Goal: Information Seeking & Learning: Learn about a topic

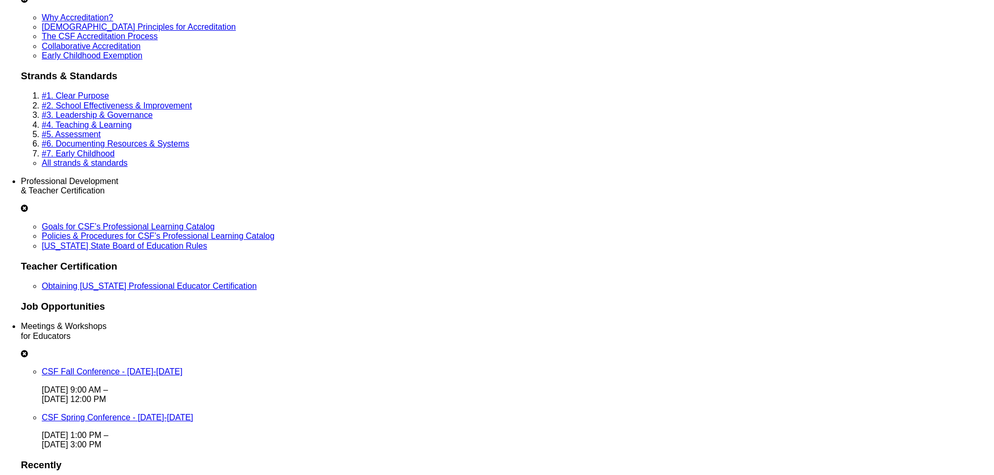
scroll to position [2699, 0]
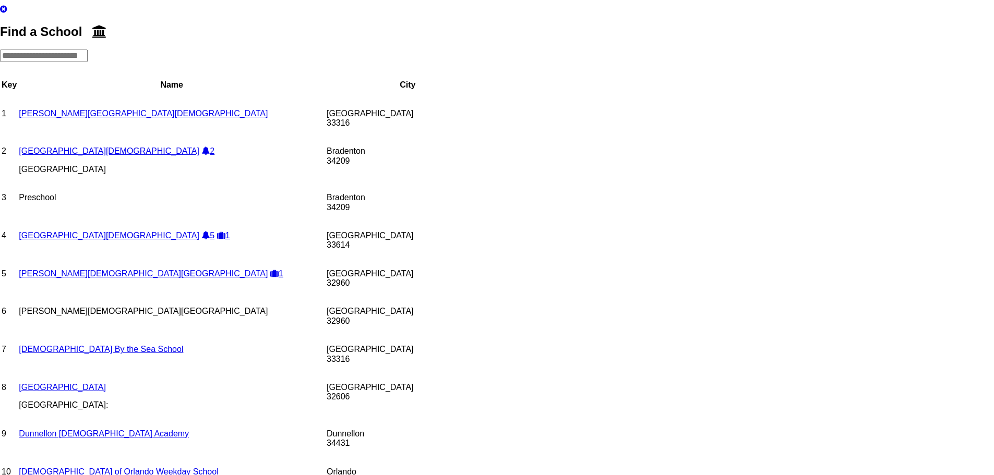
scroll to position [0, 0]
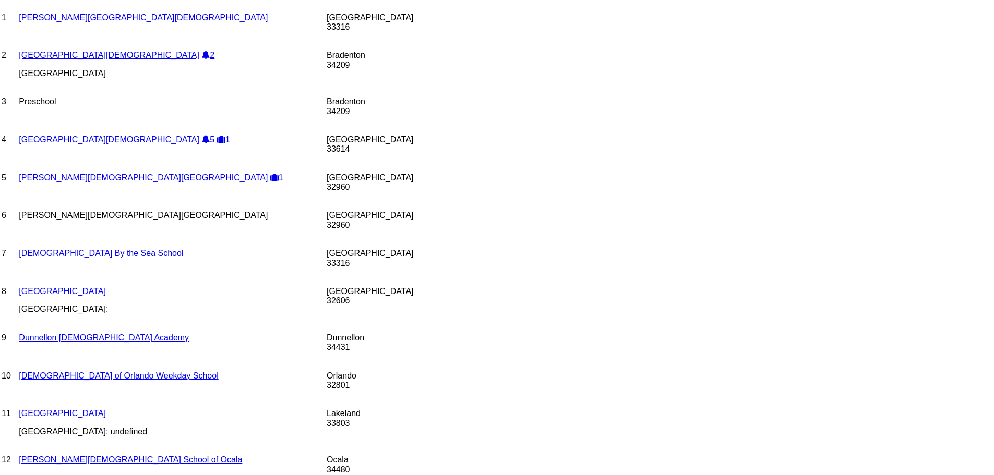
scroll to position [104, 0]
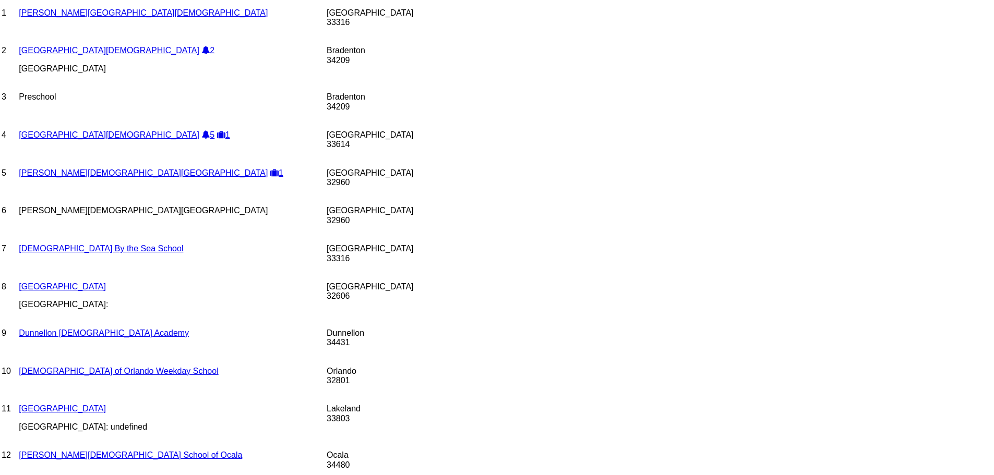
drag, startPoint x: 301, startPoint y: 255, endPoint x: 471, endPoint y: 274, distance: 171.2
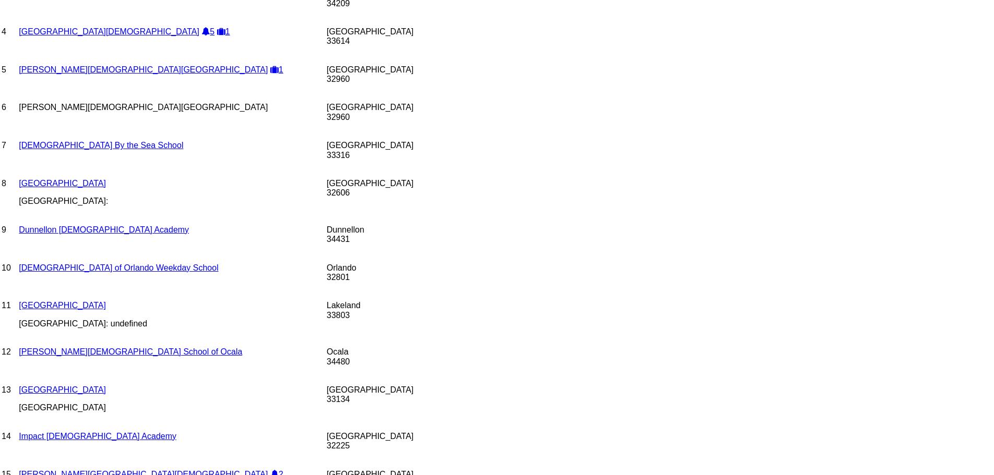
scroll to position [209, 0]
drag, startPoint x: 301, startPoint y: 195, endPoint x: 424, endPoint y: 211, distance: 123.6
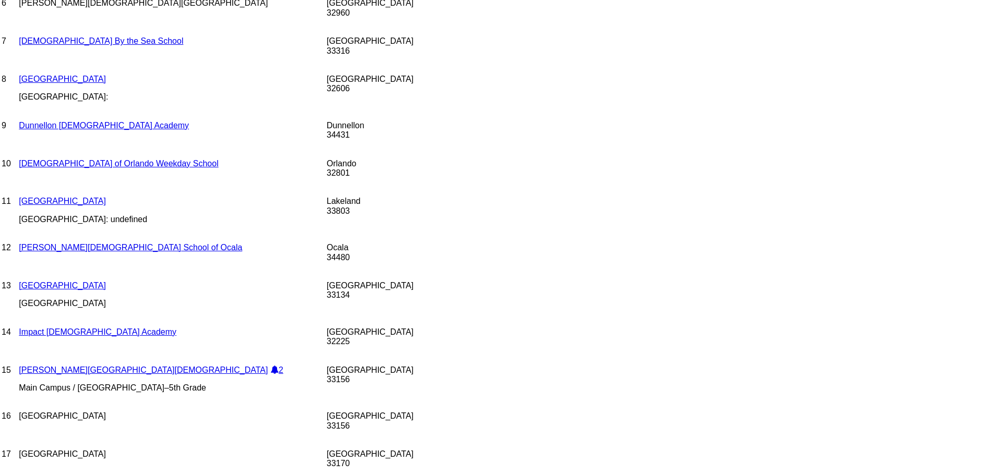
scroll to position [313, 0]
drag, startPoint x: 506, startPoint y: 265, endPoint x: 589, endPoint y: 278, distance: 83.9
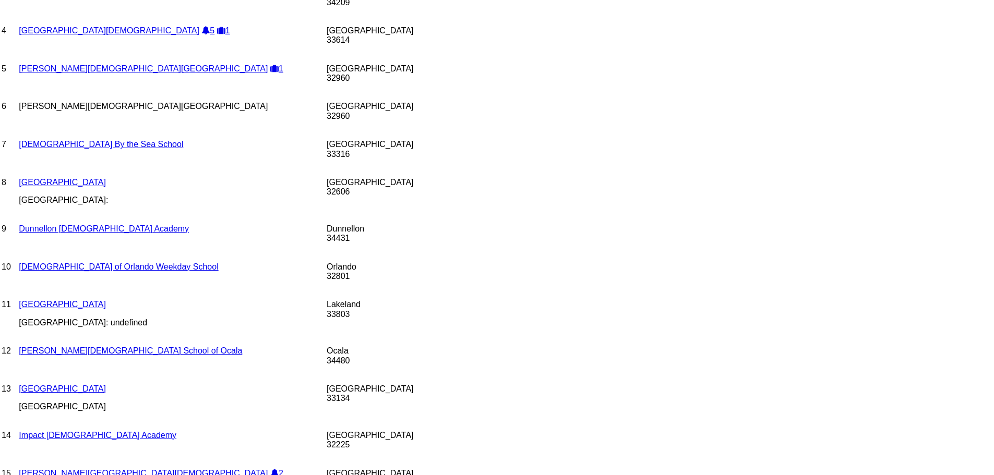
scroll to position [156, 0]
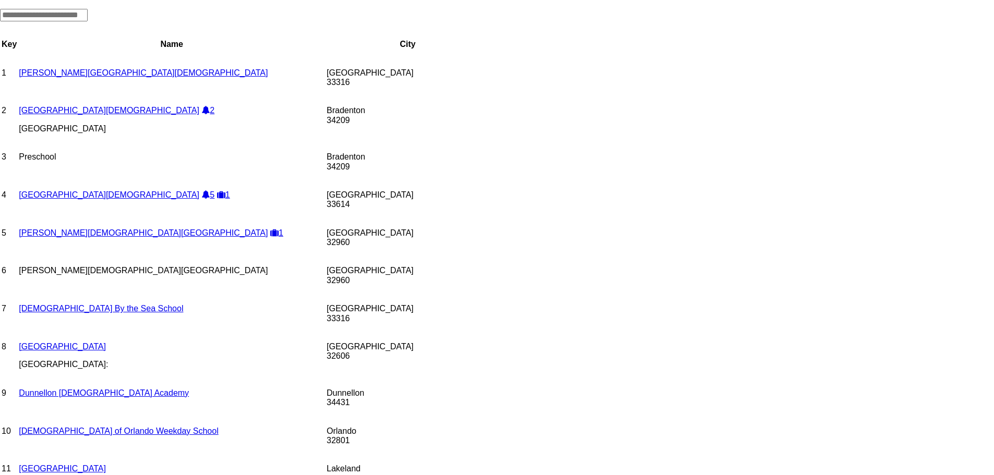
scroll to position [4, 0]
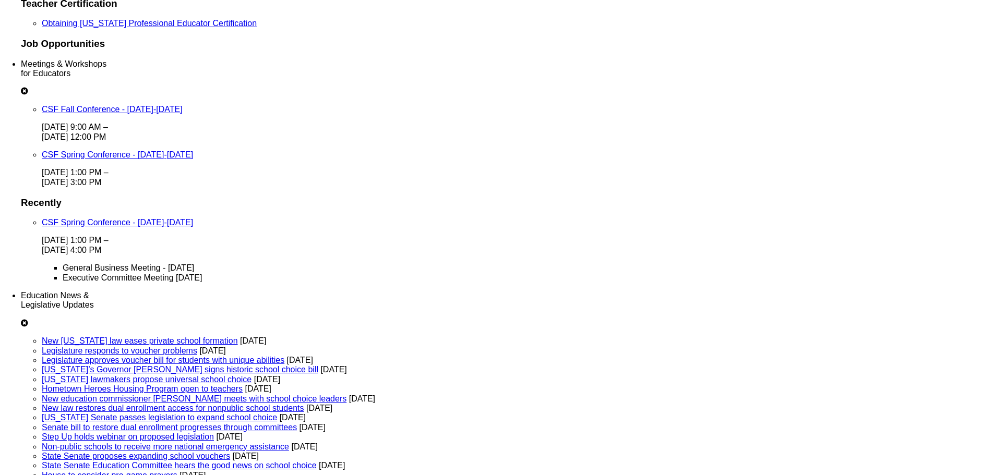
scroll to position [1252, 0]
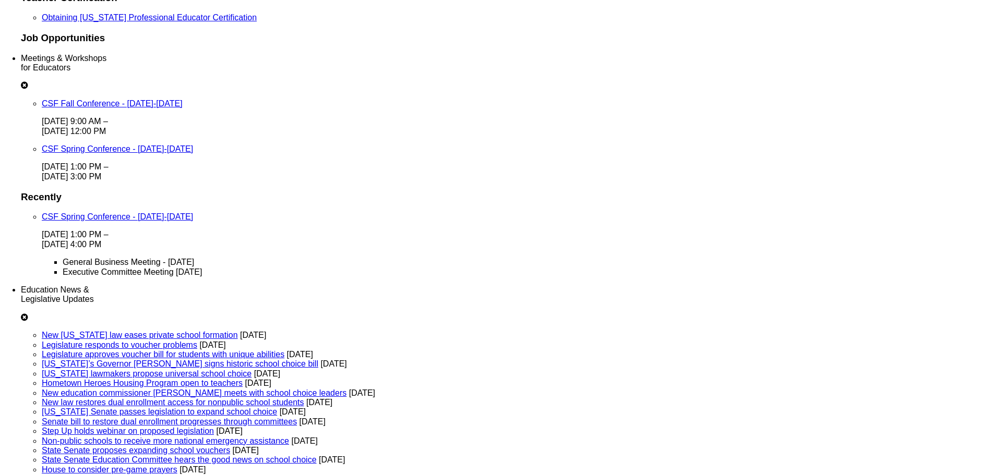
drag, startPoint x: 766, startPoint y: 273, endPoint x: 671, endPoint y: 167, distance: 142.6
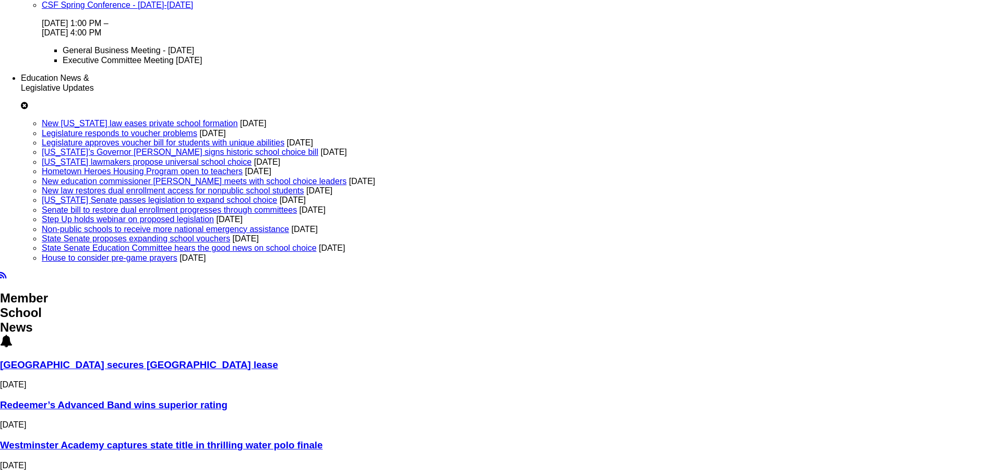
drag, startPoint x: 657, startPoint y: 289, endPoint x: 676, endPoint y: 308, distance: 26.6
drag, startPoint x: 662, startPoint y: 276, endPoint x: 655, endPoint y: 292, distance: 17.5
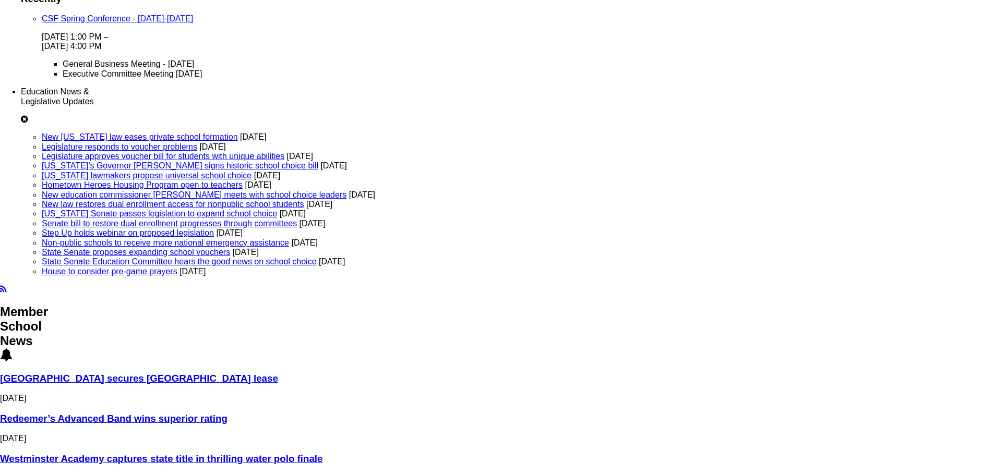
scroll to position [1200, 0]
